Goal: Task Accomplishment & Management: Manage account settings

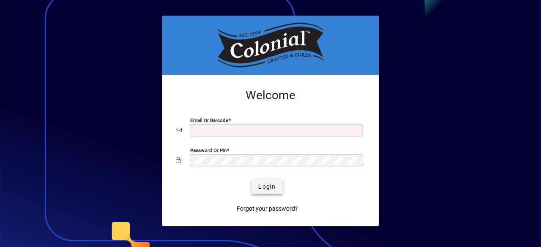
type input "**********"
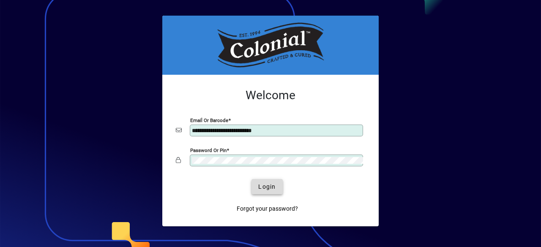
click at [268, 188] on span "Login" at bounding box center [266, 187] width 17 height 9
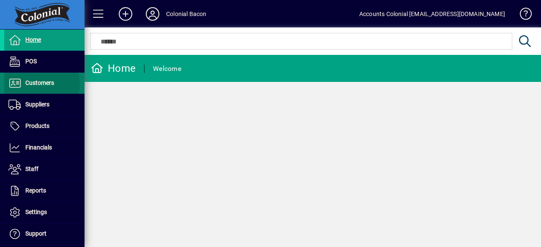
click at [37, 84] on span "Customers" at bounding box center [39, 83] width 29 height 7
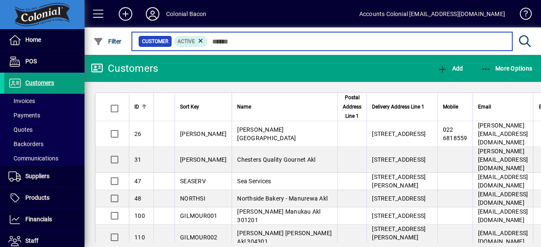
click at [226, 42] on input "text" at bounding box center [357, 42] width 298 height 12
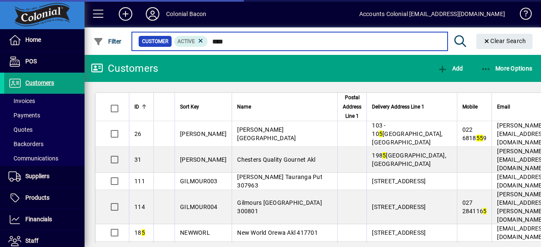
type input "****"
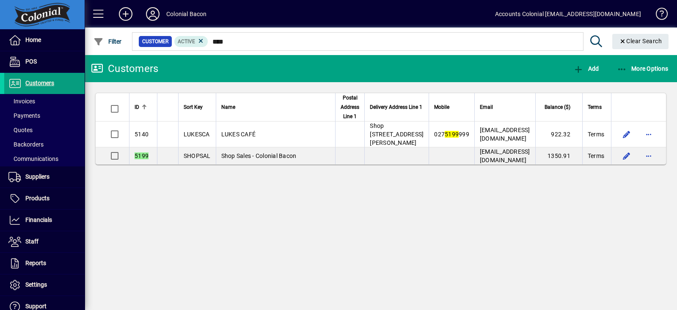
drag, startPoint x: 408, startPoint y: 3, endPoint x: 445, endPoint y: 250, distance: 249.5
click at [440, 247] on div "Customers Add More Options ID Sort Key Name Postal Address Line 1 Delivery Addr…" at bounding box center [381, 182] width 592 height 255
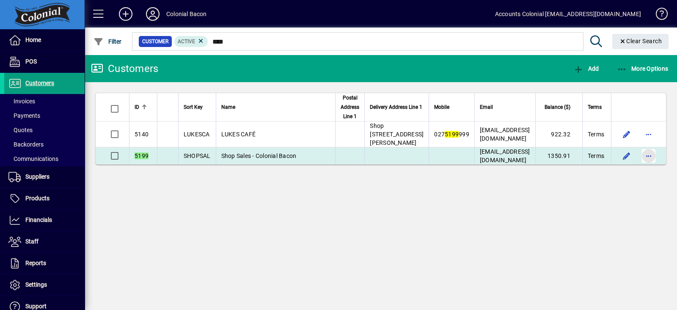
click at [541, 166] on span "button" at bounding box center [648, 156] width 20 height 20
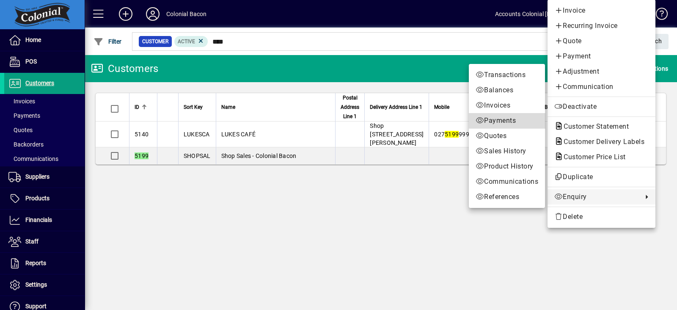
click at [503, 121] on span "Payments" at bounding box center [507, 120] width 63 height 10
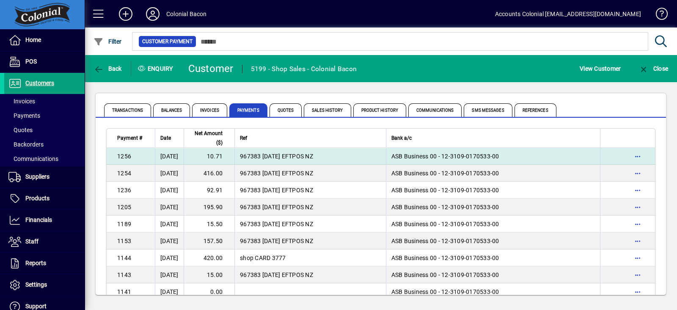
click at [228, 151] on td "10.71" at bounding box center [209, 156] width 51 height 17
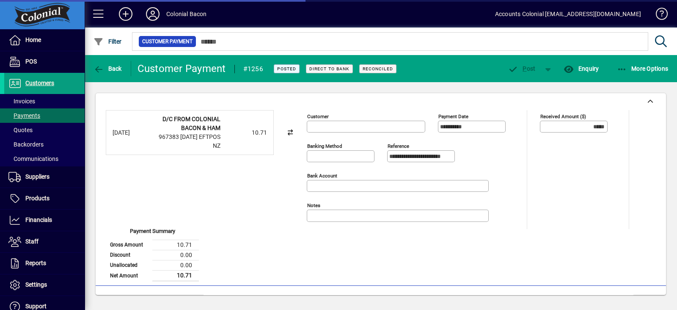
type input "**********"
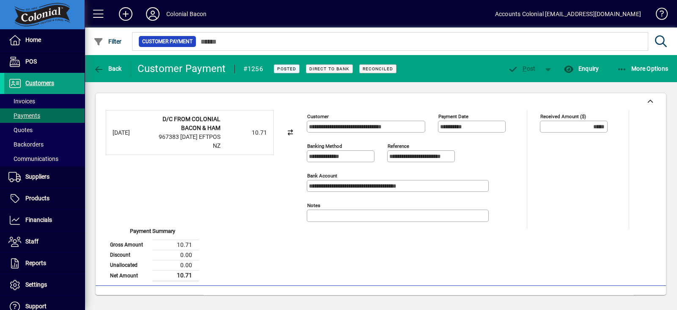
click at [258, 244] on div "**********" at bounding box center [381, 195] width 550 height 171
click at [95, 70] on icon "button" at bounding box center [98, 69] width 11 height 8
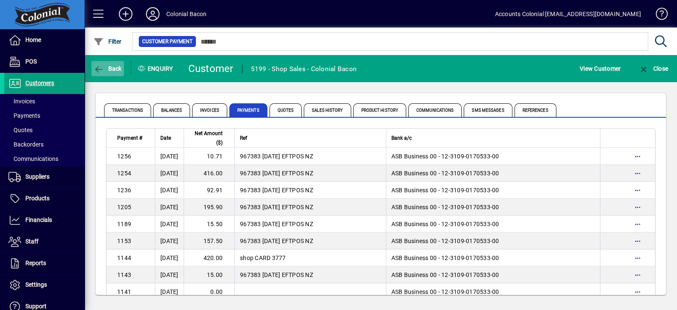
click at [98, 69] on icon "button" at bounding box center [98, 69] width 11 height 8
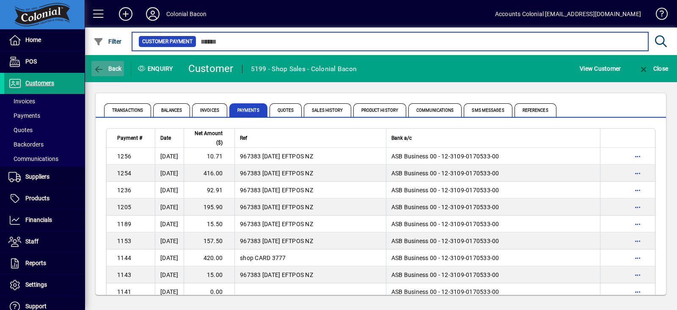
type input "****"
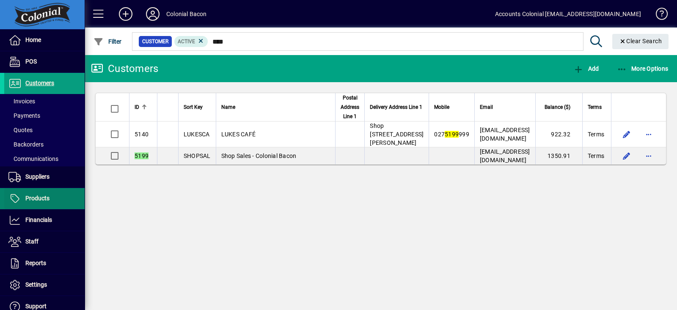
click at [38, 195] on span "Products" at bounding box center [37, 198] width 24 height 7
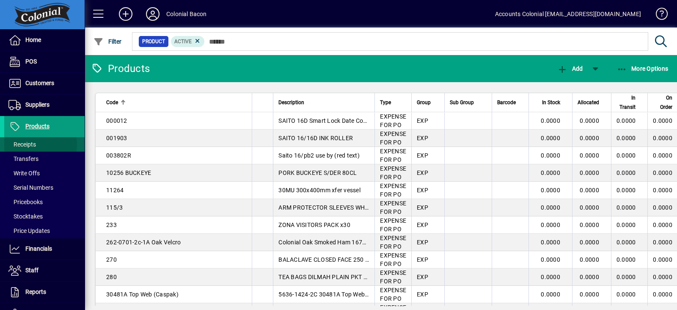
click at [32, 145] on span "Receipts" at bounding box center [21, 144] width 27 height 7
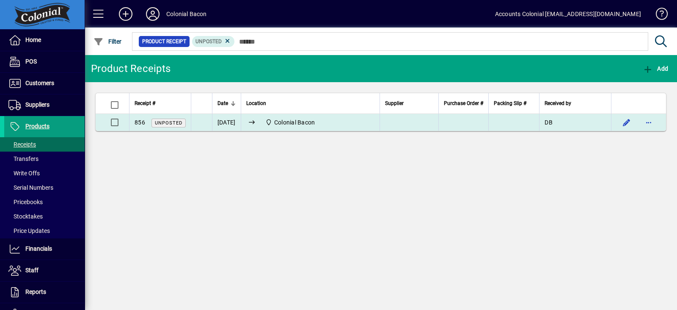
click at [366, 119] on div "Colonial Bacon" at bounding box center [310, 122] width 129 height 10
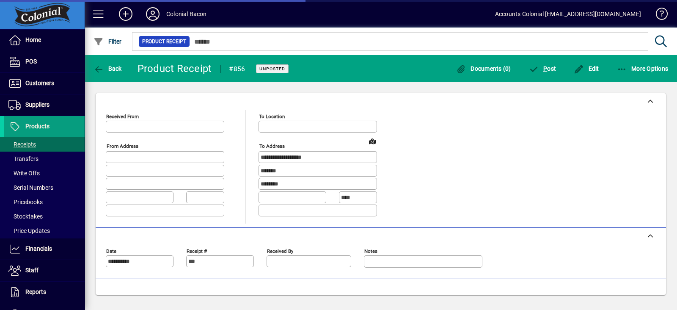
type input "**********"
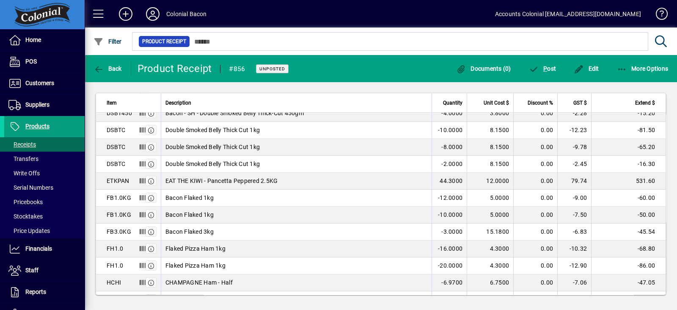
scroll to position [317, 0]
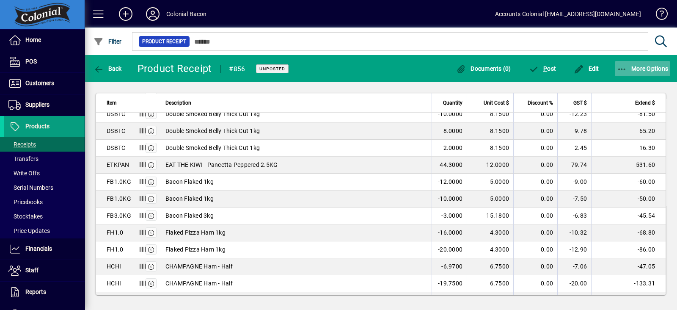
click at [541, 71] on icon "button" at bounding box center [622, 69] width 11 height 8
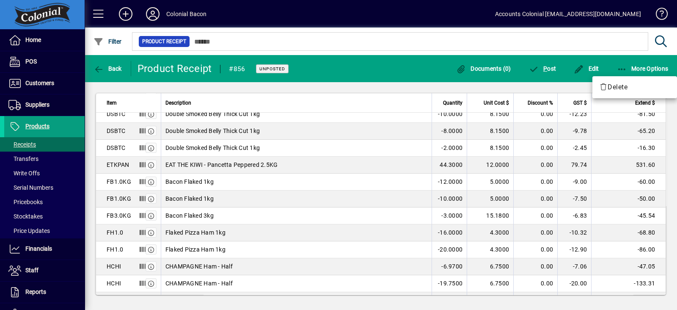
click at [541, 69] on div at bounding box center [338, 155] width 677 height 310
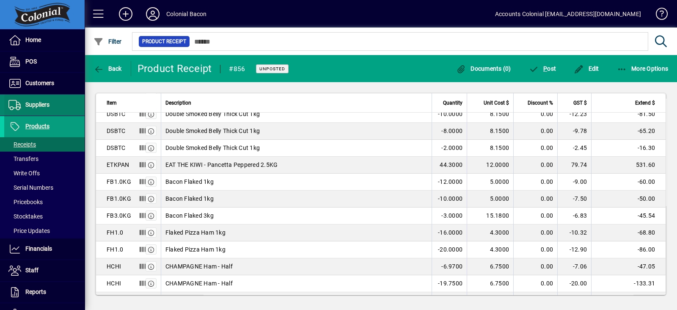
click at [44, 102] on span "Suppliers" at bounding box center [37, 104] width 24 height 7
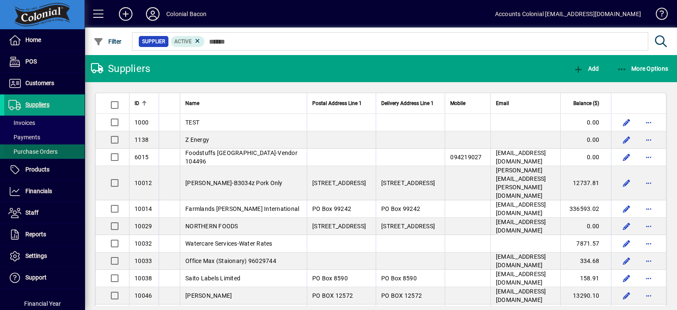
click at [35, 149] on span "Purchase Orders" at bounding box center [32, 151] width 49 height 7
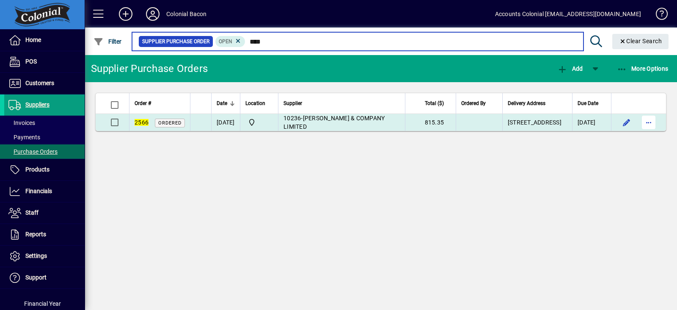
type input "****"
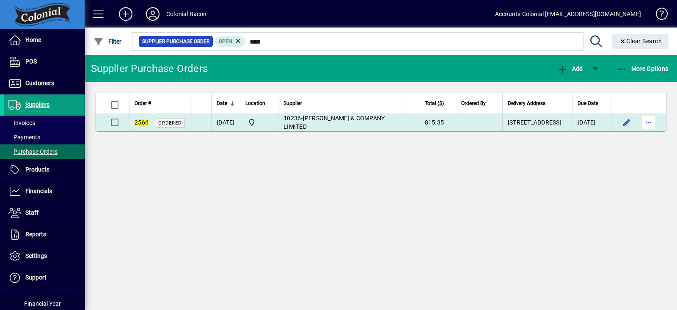
click at [541, 127] on span "button" at bounding box center [648, 122] width 20 height 20
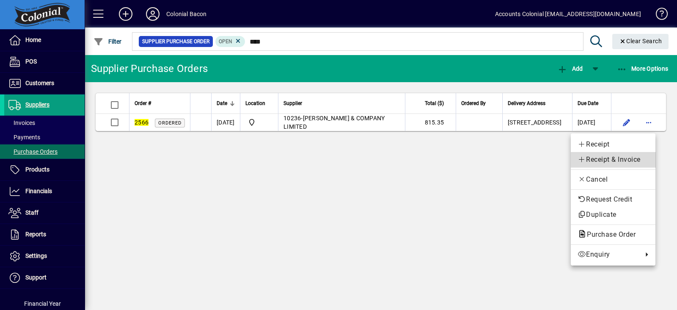
click at [541, 158] on span "Receipt & Invoice" at bounding box center [612, 159] width 71 height 10
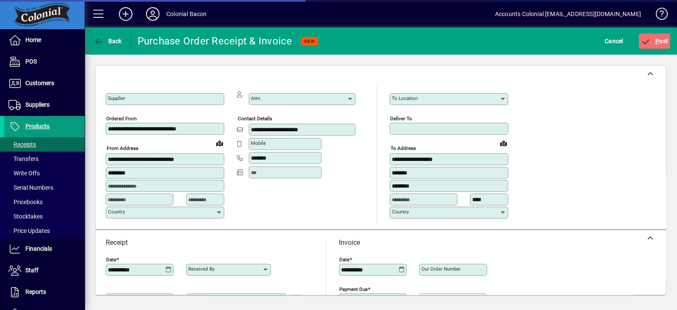
type input "**********"
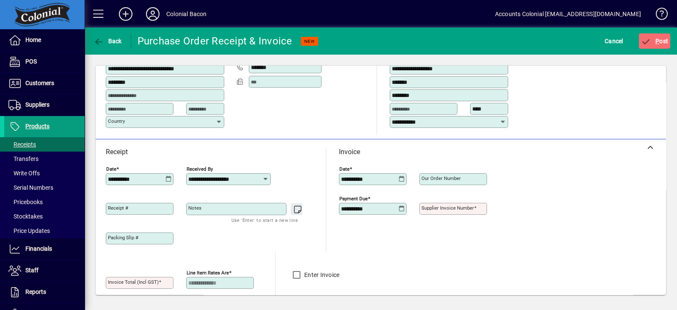
scroll to position [105, 0]
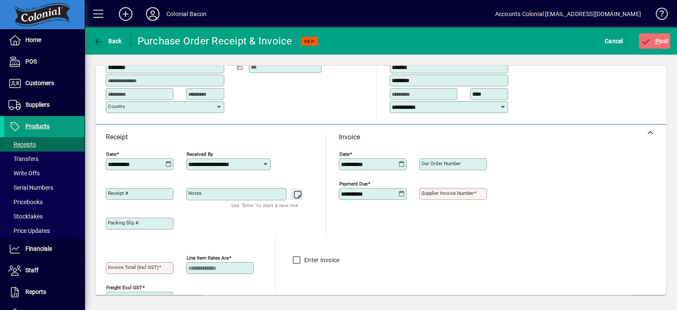
click at [437, 192] on mat-label "Supplier invoice number" at bounding box center [447, 193] width 52 height 6
click at [437, 192] on input "Supplier invoice number" at bounding box center [453, 193] width 65 height 7
type input "*"
type input "*********"
click at [149, 247] on input "Invoice Total (incl GST)" at bounding box center [140, 267] width 65 height 7
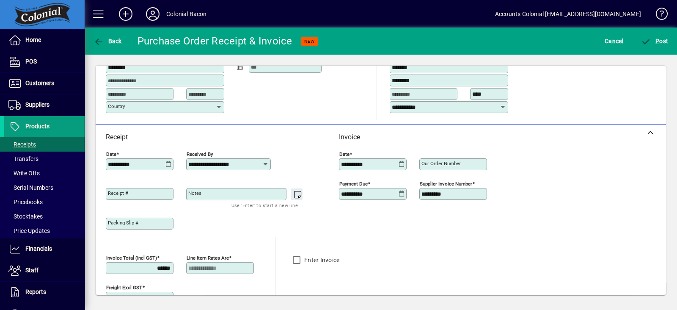
type input "******"
click at [355, 247] on div "**********" at bounding box center [381, 180] width 592 height 251
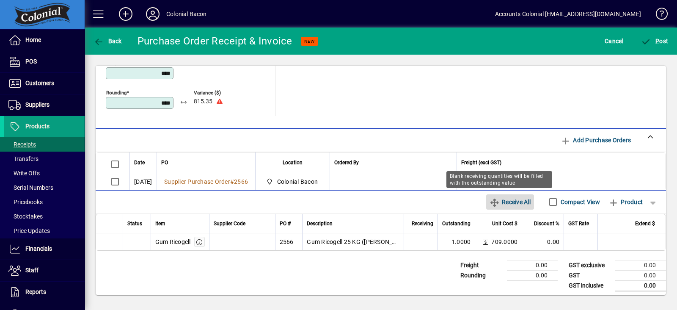
click at [502, 202] on span "Receive All" at bounding box center [509, 202] width 41 height 14
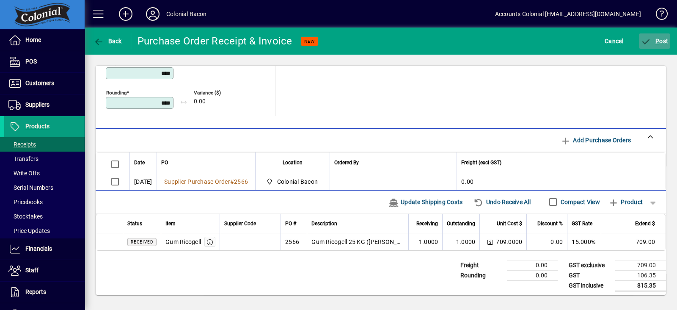
click at [541, 39] on span "P ost" at bounding box center [654, 41] width 27 height 7
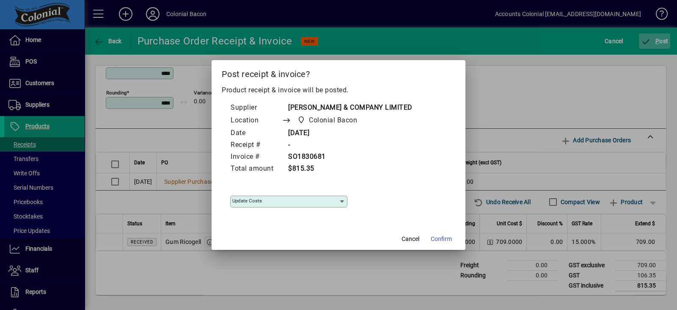
type input "**********"
click at [441, 238] on span "Confirm" at bounding box center [441, 238] width 21 height 9
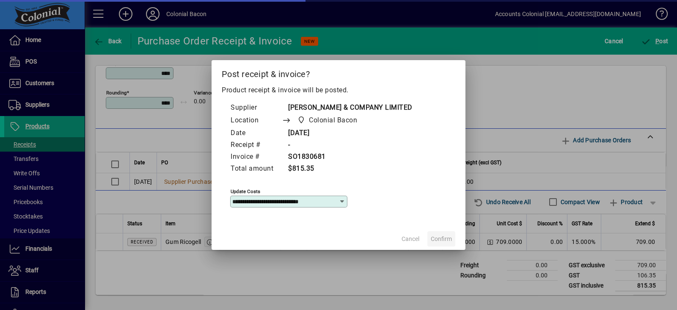
type input "****"
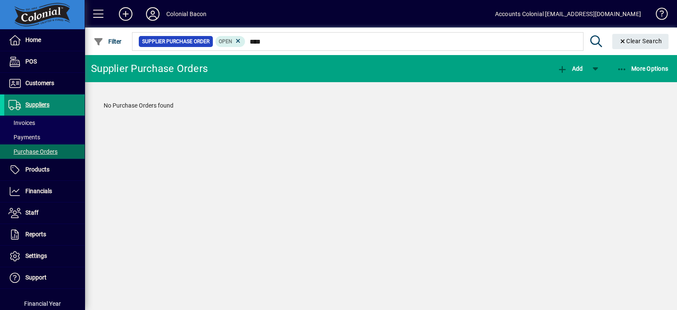
click at [44, 106] on span "Suppliers" at bounding box center [37, 104] width 24 height 7
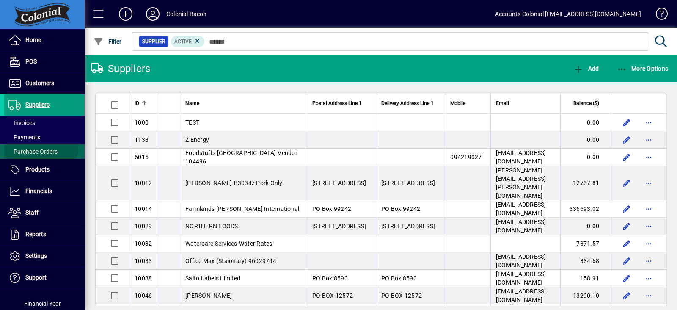
click at [40, 147] on span "Purchase Orders" at bounding box center [30, 151] width 53 height 9
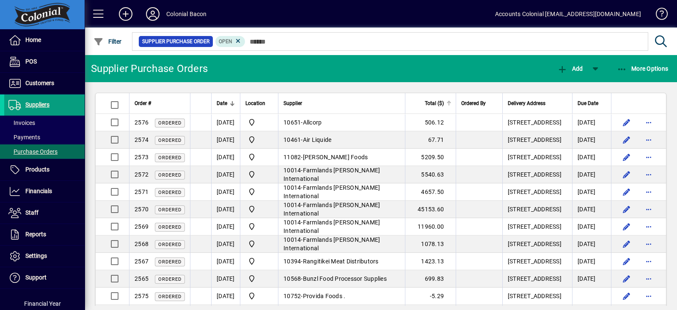
click at [444, 102] on span "Total ($)" at bounding box center [434, 103] width 19 height 9
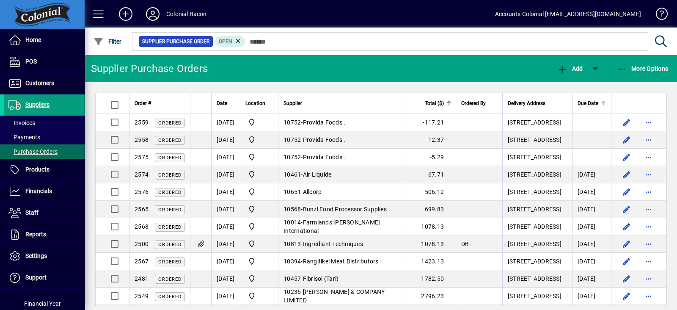
click at [541, 107] on span "Due Date" at bounding box center [587, 103] width 21 height 9
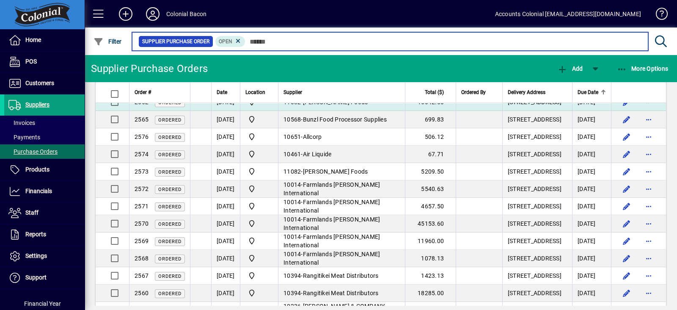
scroll to position [105, 0]
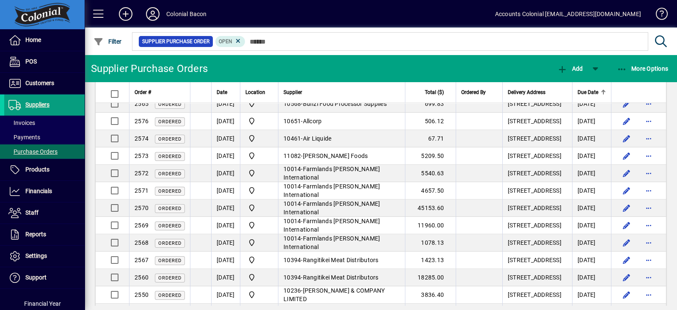
click at [405, 78] on td "10014 - Farmlands Mathias International" at bounding box center [341, 68] width 127 height 17
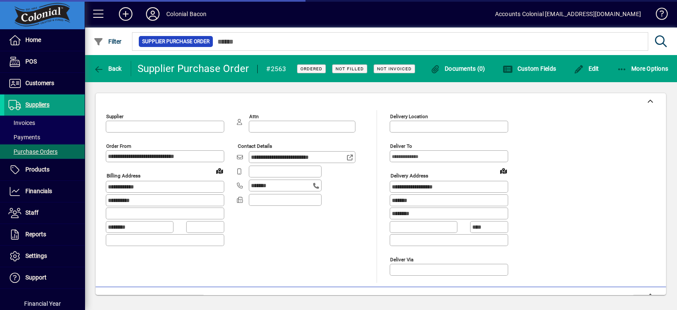
type input "**********"
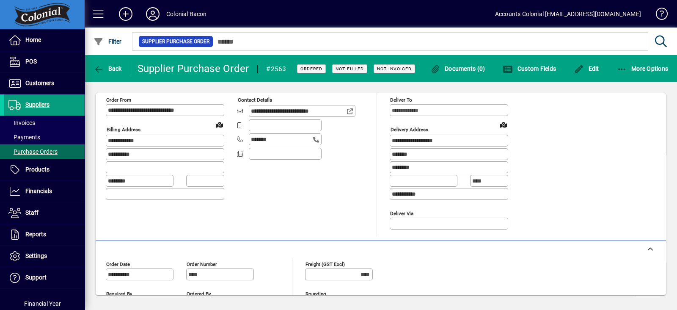
scroll to position [200, 0]
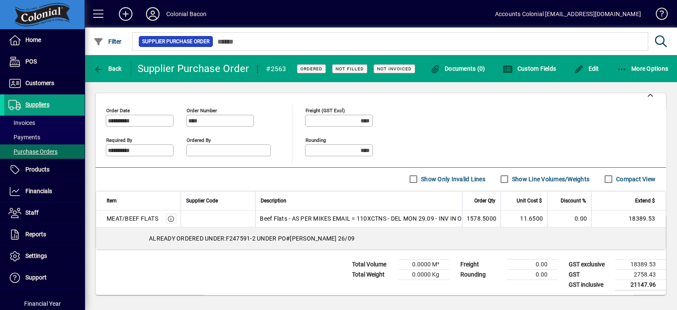
drag, startPoint x: 141, startPoint y: 145, endPoint x: 222, endPoint y: 144, distance: 80.8
click at [142, 147] on input "**********" at bounding box center [140, 150] width 65 height 7
drag, startPoint x: 596, startPoint y: 66, endPoint x: 301, endPoint y: 100, distance: 297.2
click at [541, 68] on span "Edit" at bounding box center [586, 68] width 25 height 7
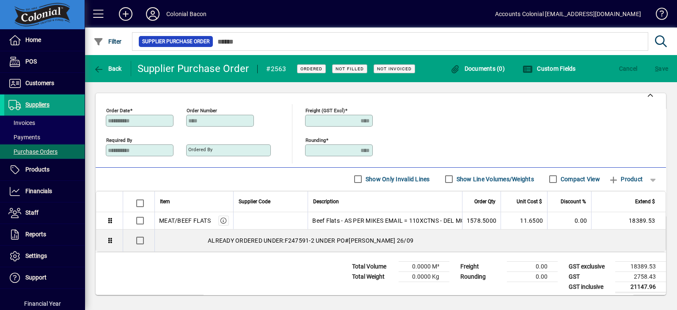
scroll to position [174, 0]
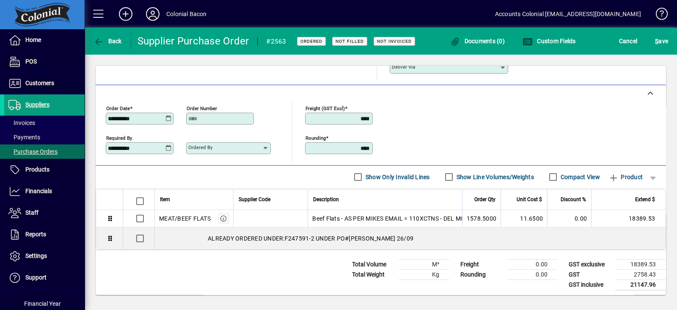
click at [166, 146] on icon at bounding box center [168, 148] width 6 height 7
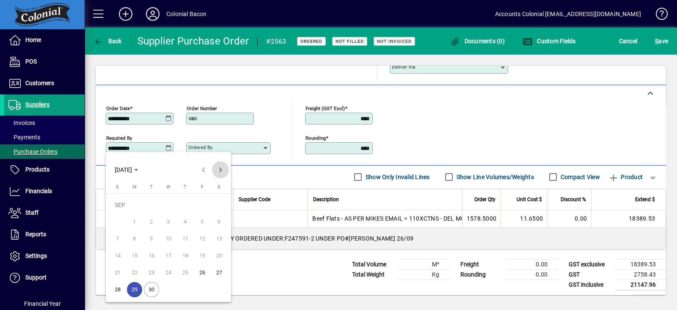
click at [223, 168] on span "Next month" at bounding box center [220, 169] width 17 height 17
click at [168, 201] on span "1" at bounding box center [168, 204] width 15 height 15
type input "**********"
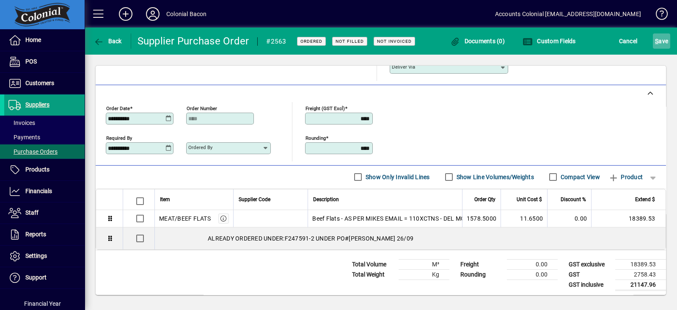
click at [541, 40] on span "S ave" at bounding box center [661, 41] width 13 height 14
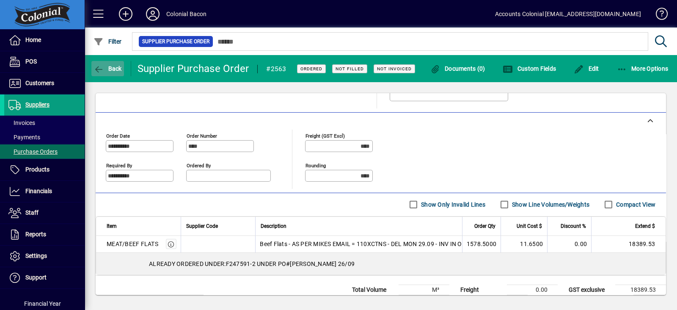
click at [100, 69] on icon "button" at bounding box center [98, 69] width 11 height 8
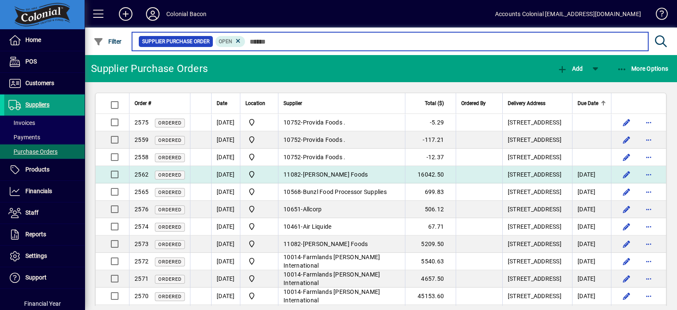
scroll to position [52, 0]
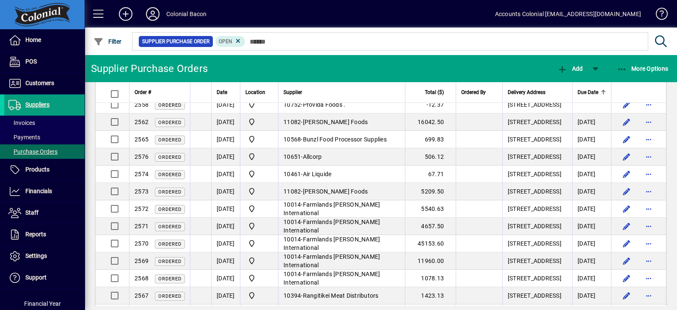
click at [541, 88] on th "Due Date" at bounding box center [591, 92] width 39 height 21
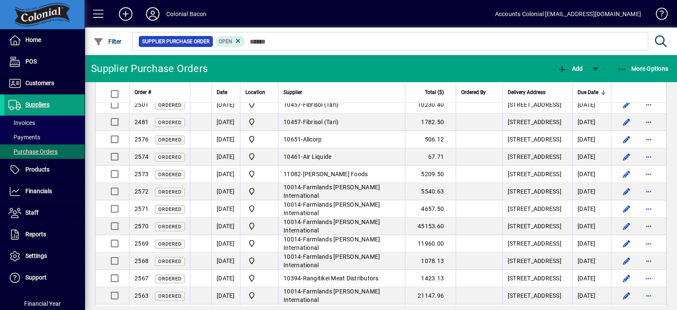
click at [541, 93] on span "Due Date" at bounding box center [587, 92] width 21 height 9
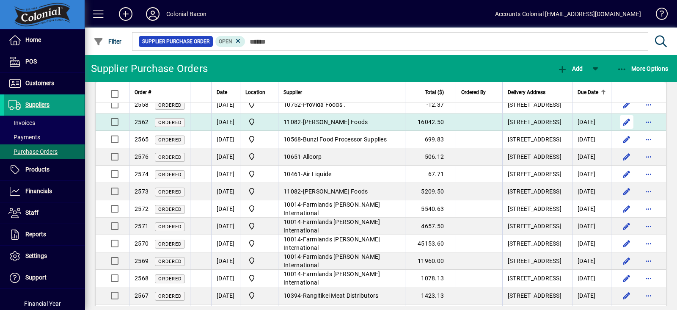
click at [541, 132] on span "button" at bounding box center [626, 122] width 20 height 20
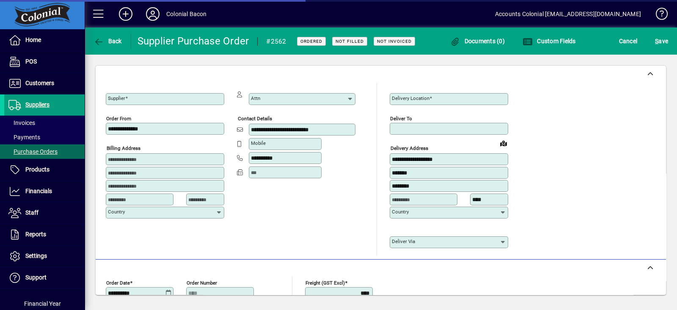
type input "**********"
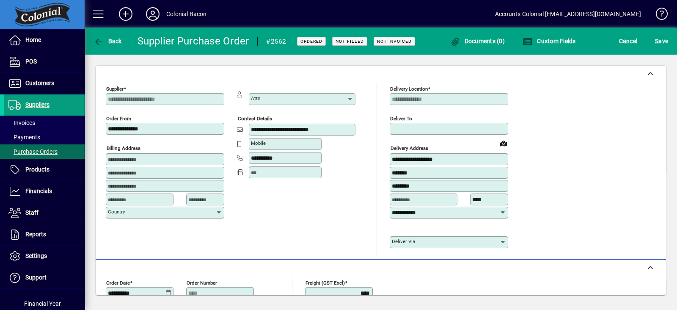
scroll to position [105, 0]
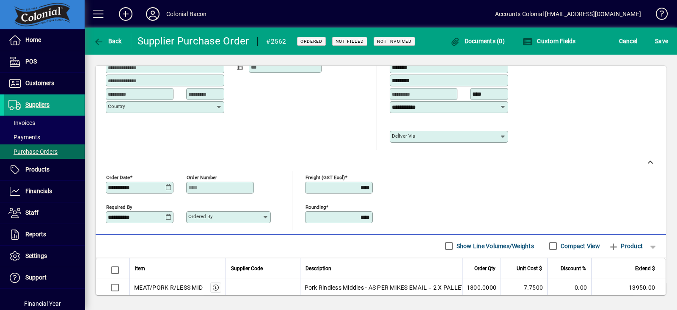
click at [169, 214] on icon at bounding box center [168, 217] width 6 height 7
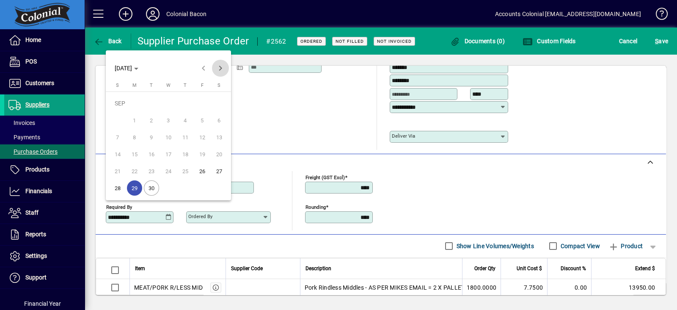
click at [218, 66] on span "Next month" at bounding box center [220, 68] width 17 height 17
click at [169, 101] on span "1" at bounding box center [168, 103] width 15 height 15
type input "**********"
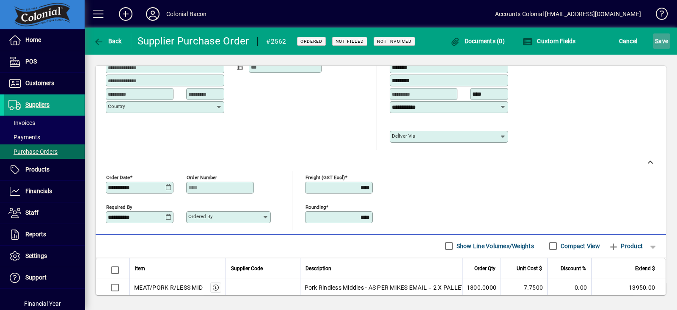
click at [541, 41] on span "submit" at bounding box center [661, 41] width 17 height 20
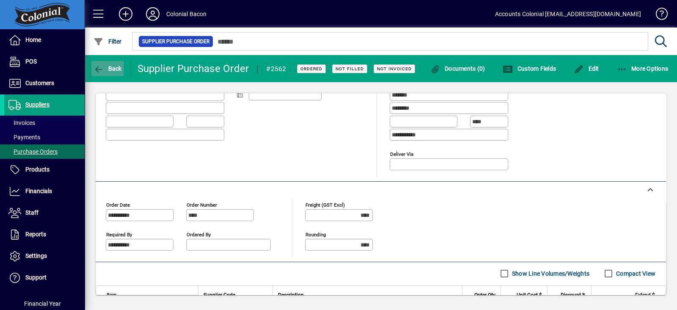
click at [116, 71] on span "Back" at bounding box center [107, 68] width 28 height 7
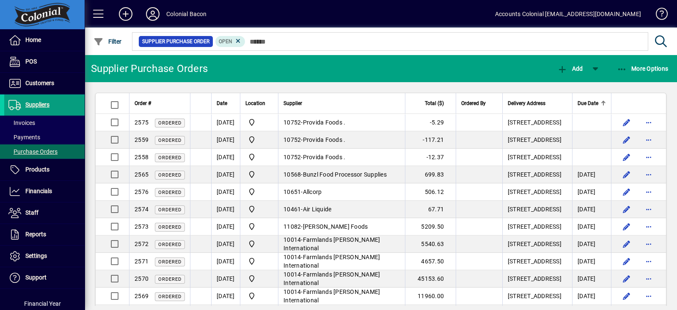
click at [541, 102] on span "Due Date" at bounding box center [587, 103] width 21 height 9
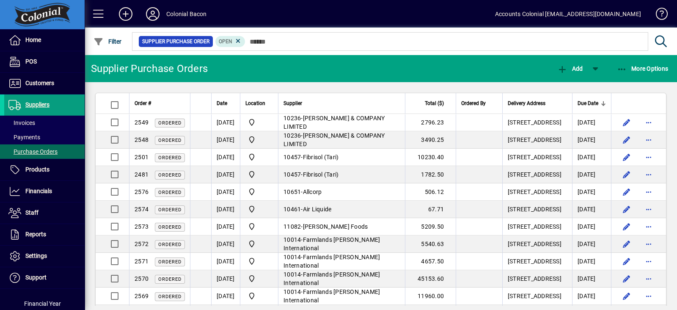
click at [541, 104] on span "Due Date" at bounding box center [587, 103] width 21 height 9
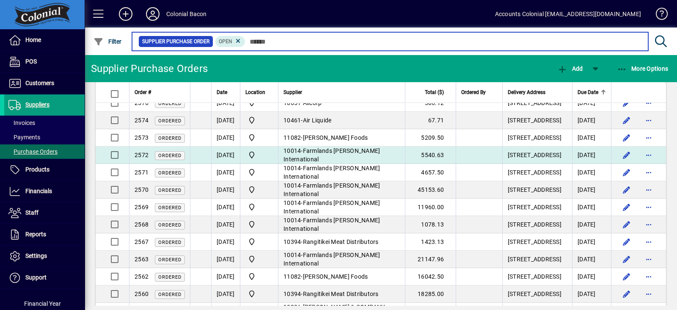
scroll to position [105, 0]
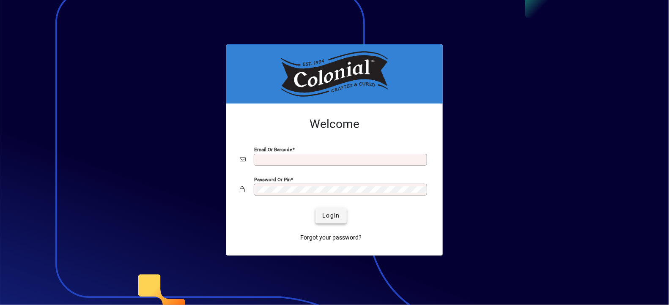
type input "**********"
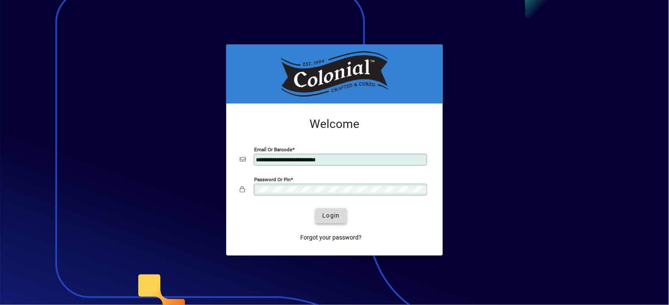
click at [328, 217] on span "Login" at bounding box center [330, 216] width 17 height 9
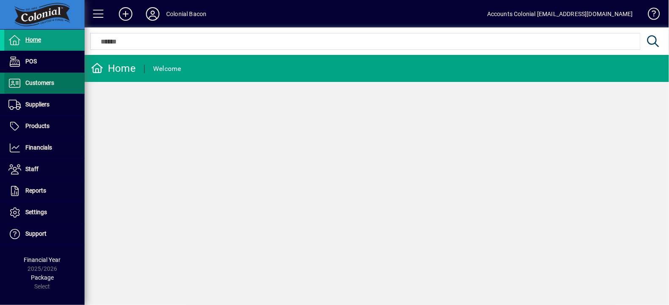
click at [21, 80] on span "Customers" at bounding box center [29, 83] width 50 height 10
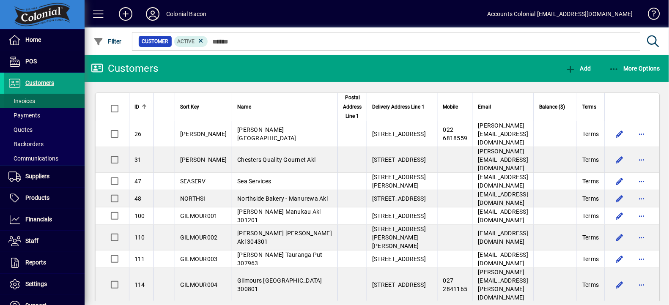
click at [42, 100] on span at bounding box center [44, 101] width 80 height 20
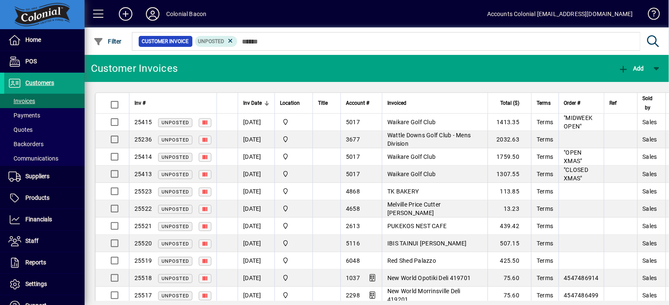
click at [250, 104] on span "Inv Date" at bounding box center [252, 103] width 19 height 9
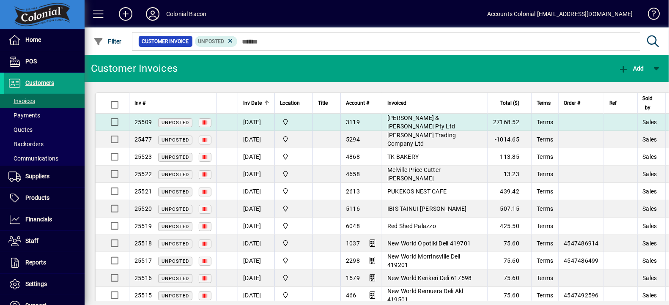
click at [245, 123] on td "[DATE]" at bounding box center [256, 122] width 37 height 17
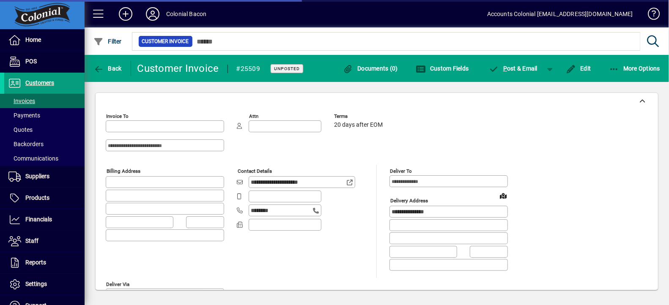
type input "**********"
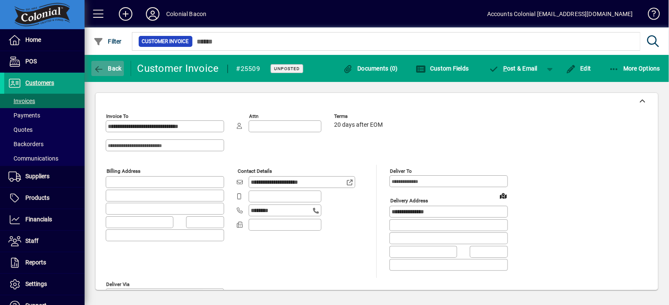
click at [110, 65] on span "Back" at bounding box center [107, 68] width 28 height 7
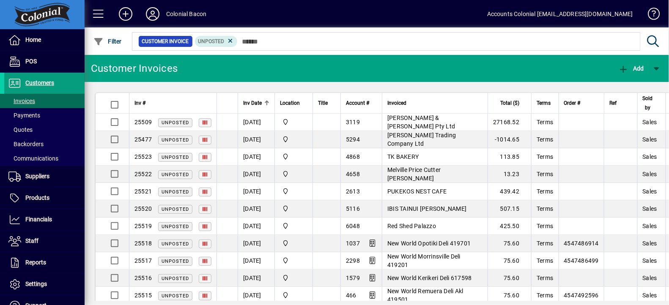
click at [258, 105] on span "Inv Date" at bounding box center [252, 103] width 19 height 9
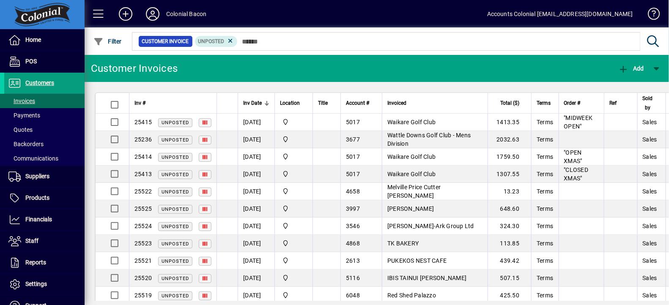
click at [258, 105] on span "Inv Date" at bounding box center [252, 103] width 19 height 9
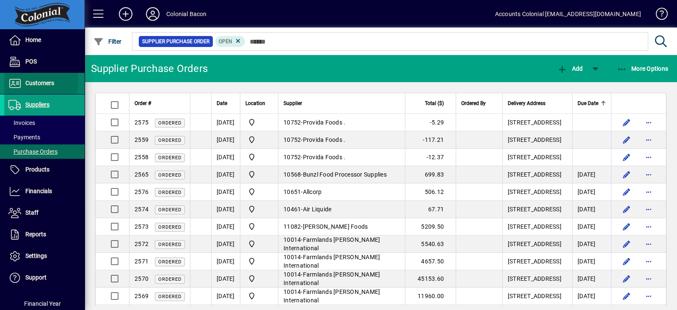
click at [36, 81] on span "Customers" at bounding box center [39, 83] width 29 height 7
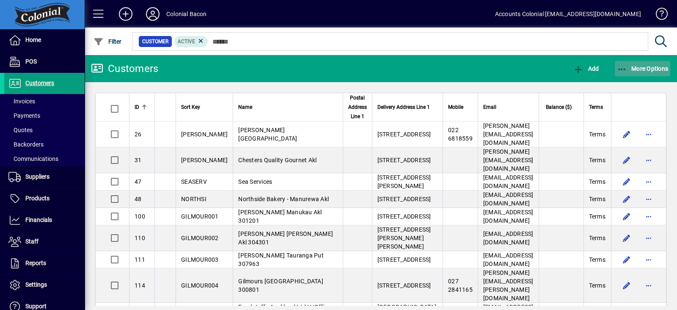
click at [621, 69] on icon "button" at bounding box center [622, 69] width 11 height 8
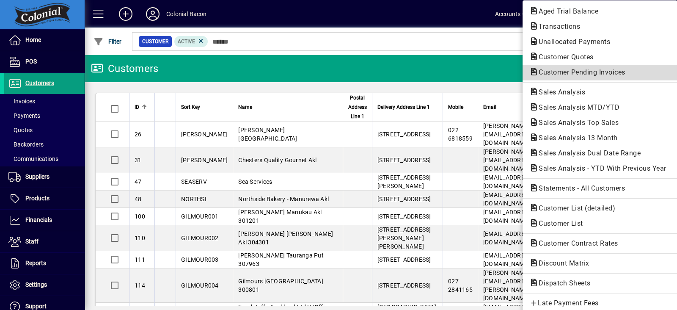
click at [596, 73] on span "Customer Pending Invoices" at bounding box center [579, 72] width 100 height 8
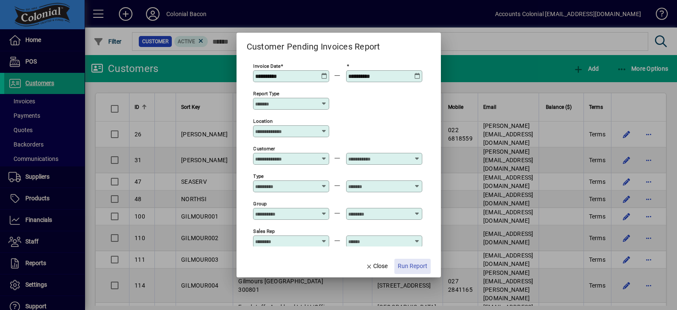
click at [419, 263] on span "Run Report" at bounding box center [413, 265] width 30 height 9
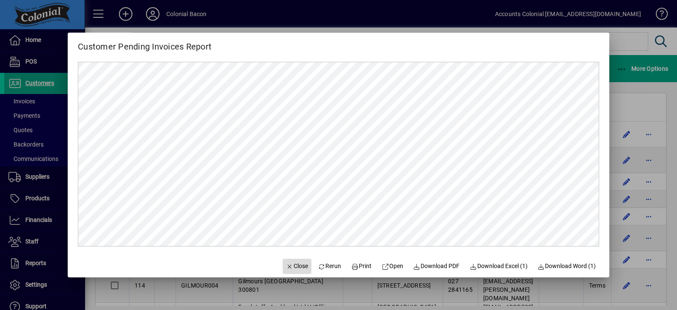
drag, startPoint x: 355, startPoint y: 246, endPoint x: 291, endPoint y: 267, distance: 68.1
click at [291, 267] on span "Close" at bounding box center [297, 265] width 22 height 9
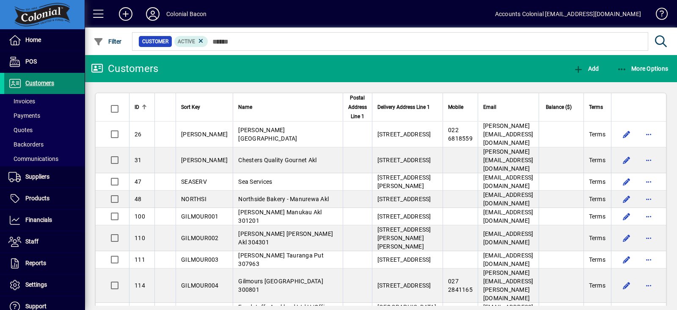
click at [47, 86] on span "Customers" at bounding box center [29, 83] width 50 height 10
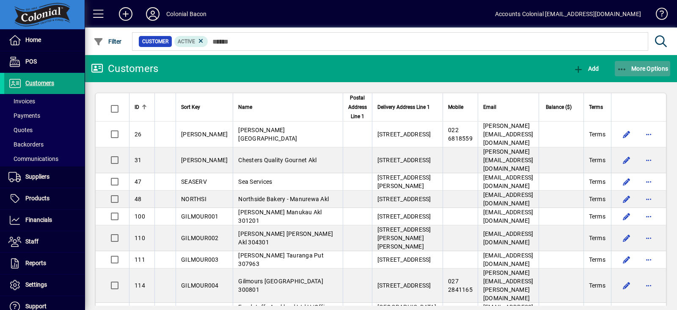
click at [628, 62] on span "button" at bounding box center [643, 68] width 56 height 20
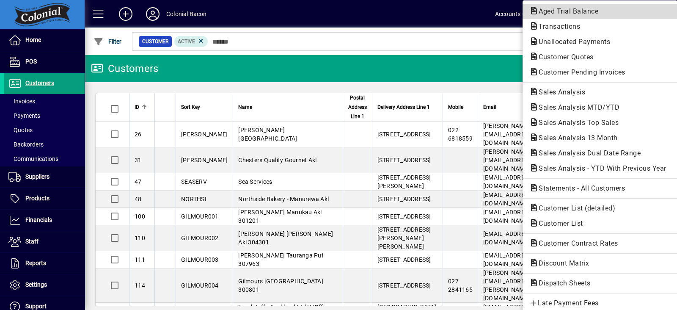
click at [582, 10] on span "Aged Trial Balance" at bounding box center [565, 11] width 73 height 8
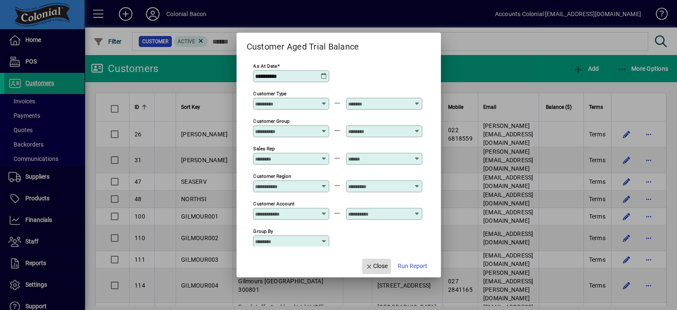
click at [370, 262] on span "Close" at bounding box center [377, 265] width 22 height 9
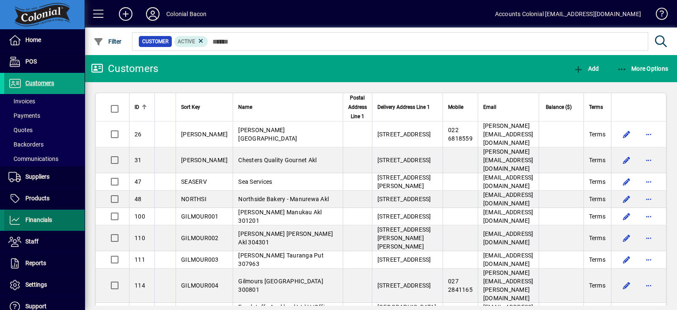
click at [53, 216] on span at bounding box center [44, 220] width 80 height 20
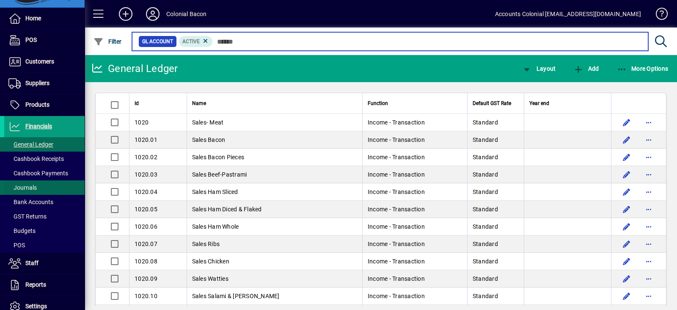
scroll to position [22, 0]
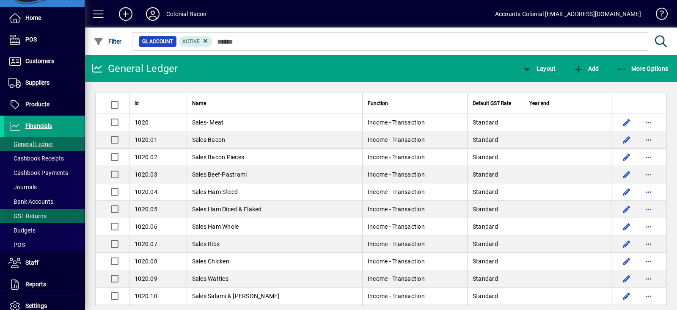
click at [44, 212] on span "GST Returns" at bounding box center [27, 215] width 38 height 7
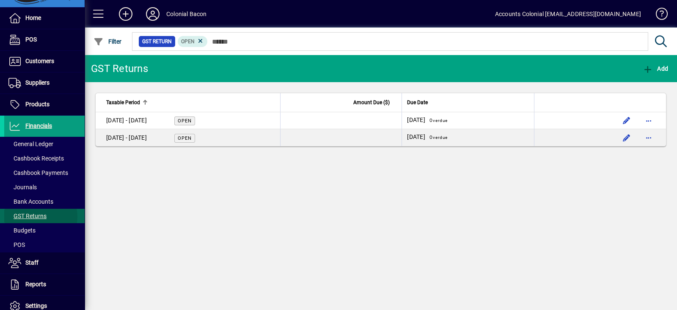
click at [37, 216] on span "GST Returns" at bounding box center [27, 215] width 38 height 7
click at [36, 215] on span "GST Returns" at bounding box center [27, 215] width 38 height 7
click at [650, 70] on icon "button" at bounding box center [648, 69] width 11 height 8
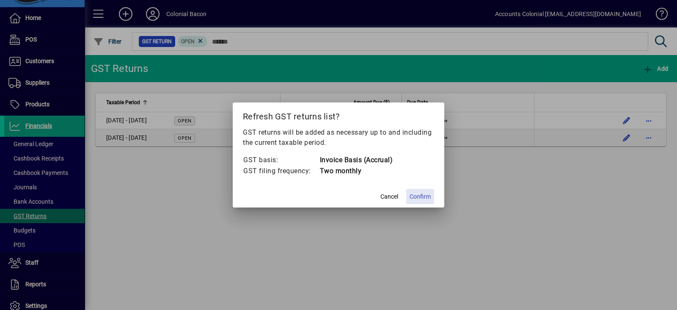
click at [419, 194] on span "Confirm" at bounding box center [420, 196] width 21 height 9
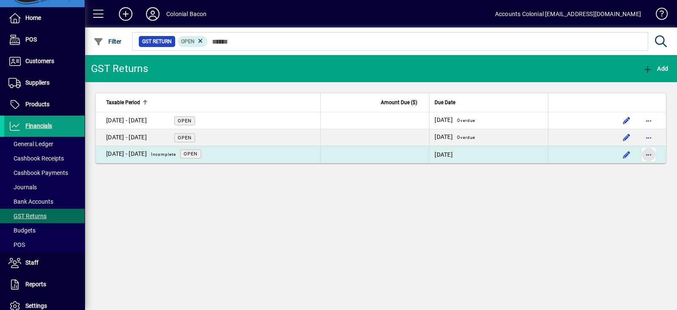
click at [650, 157] on span "button" at bounding box center [648, 154] width 20 height 20
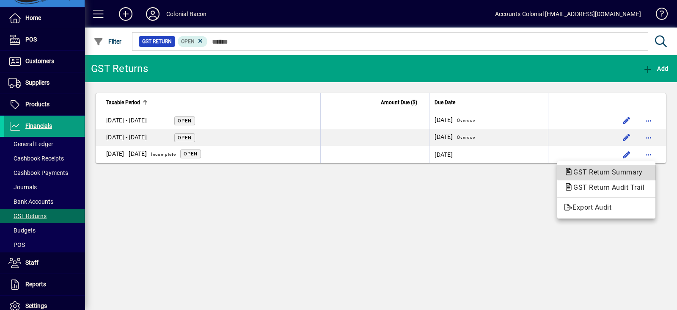
click at [640, 170] on span "GST Return Summary" at bounding box center [605, 172] width 82 height 8
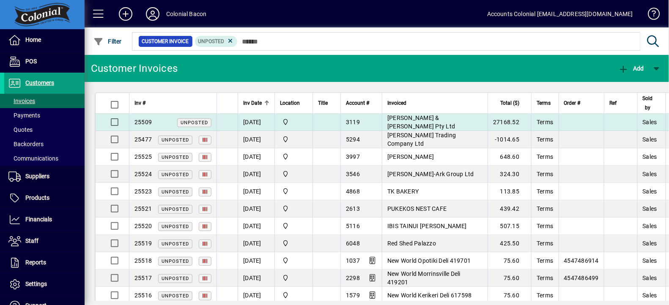
click at [270, 124] on td "[DATE]" at bounding box center [256, 122] width 37 height 17
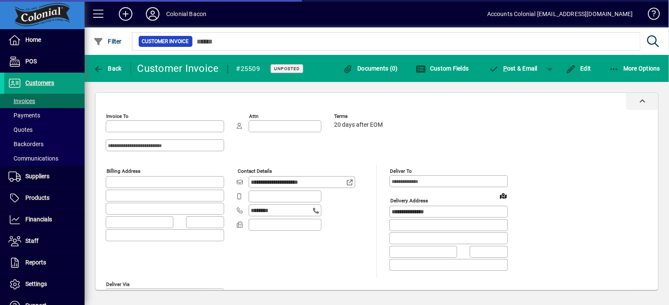
type input "**********"
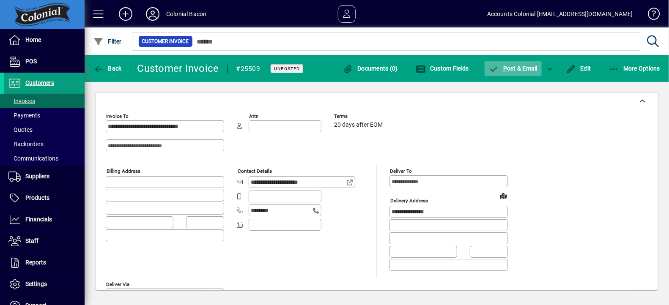
click at [514, 65] on span "P ost & Email" at bounding box center [513, 68] width 49 height 7
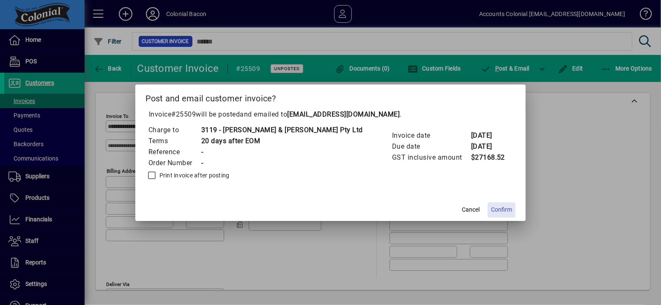
click at [491, 210] on span "Confirm" at bounding box center [501, 210] width 21 height 9
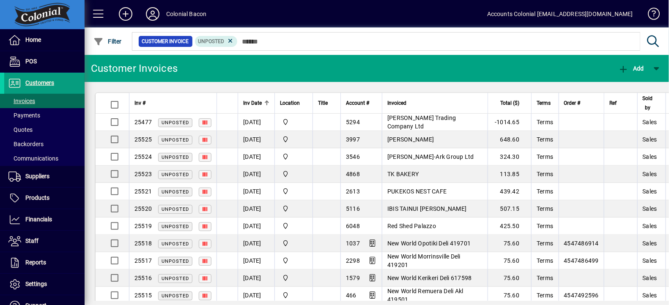
click at [252, 106] on span "Inv Date" at bounding box center [252, 103] width 19 height 9
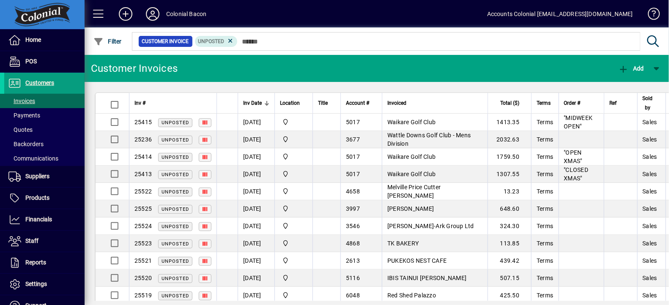
click at [252, 106] on span "Inv Date" at bounding box center [252, 103] width 19 height 9
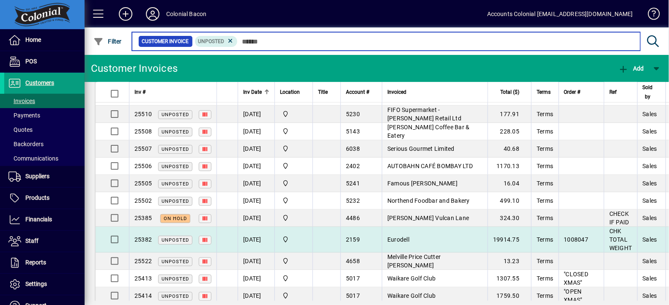
scroll to position [269, 0]
